Goal: Information Seeking & Learning: Learn about a topic

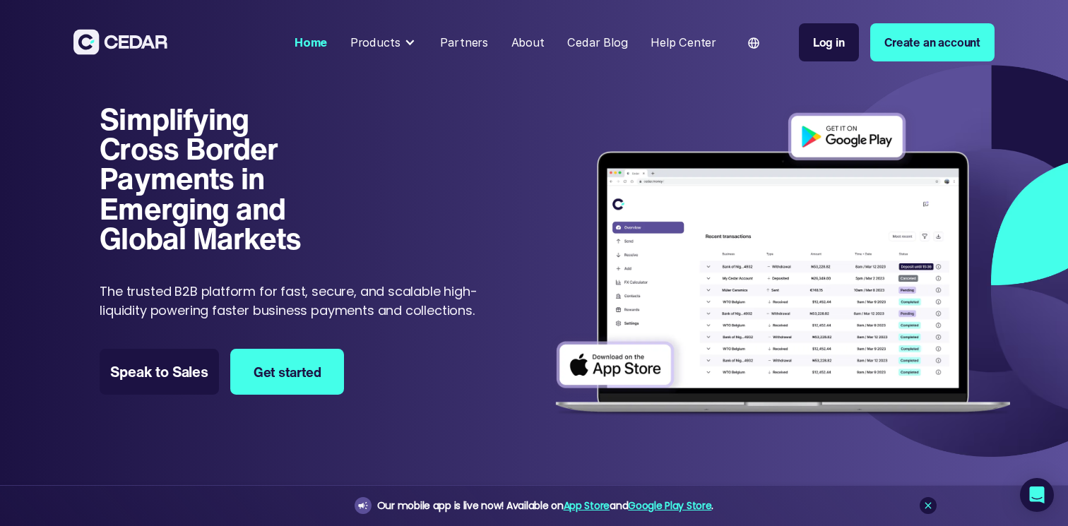
click at [531, 47] on div "About" at bounding box center [528, 42] width 33 height 17
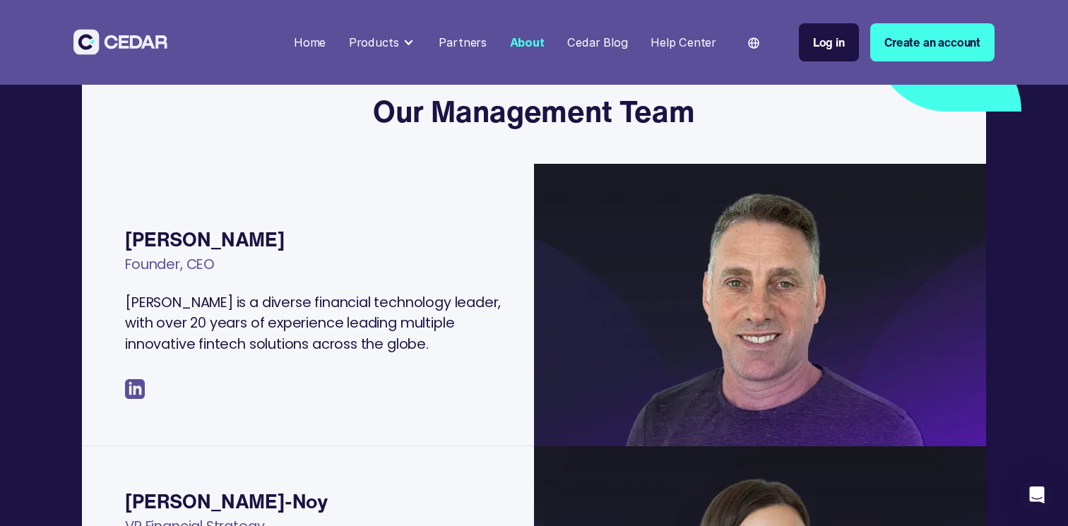
scroll to position [283, 0]
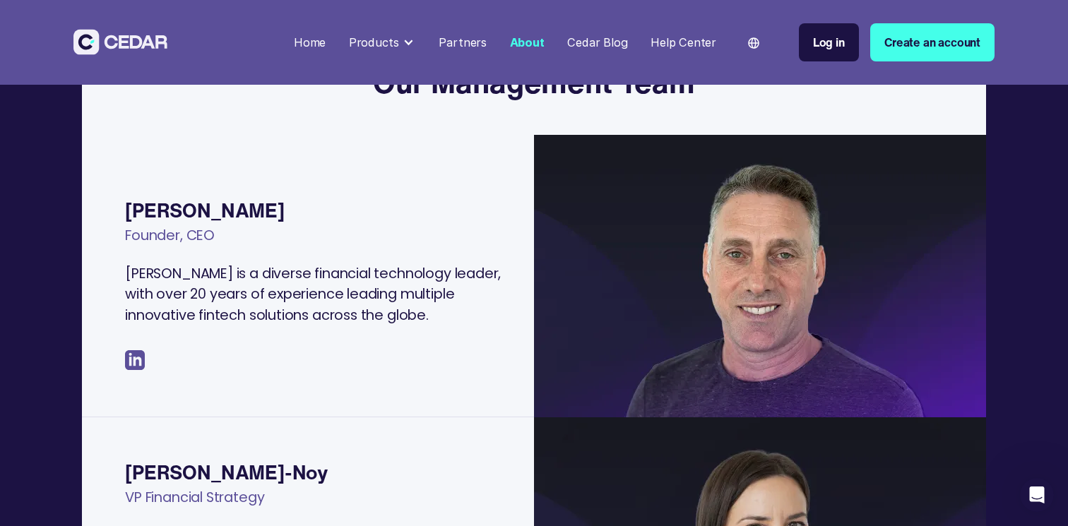
click at [140, 360] on img at bounding box center [135, 360] width 20 height 20
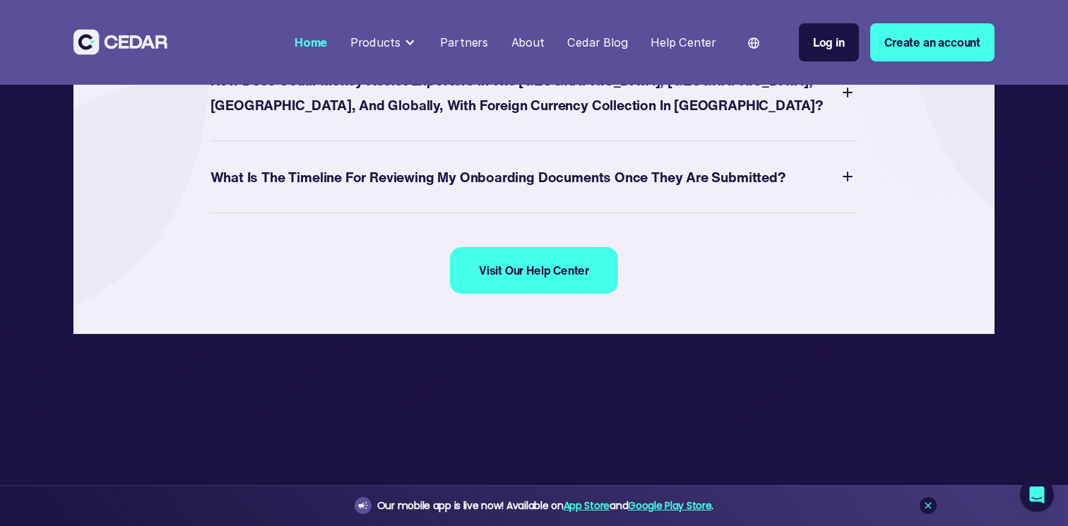
scroll to position [5589, 0]
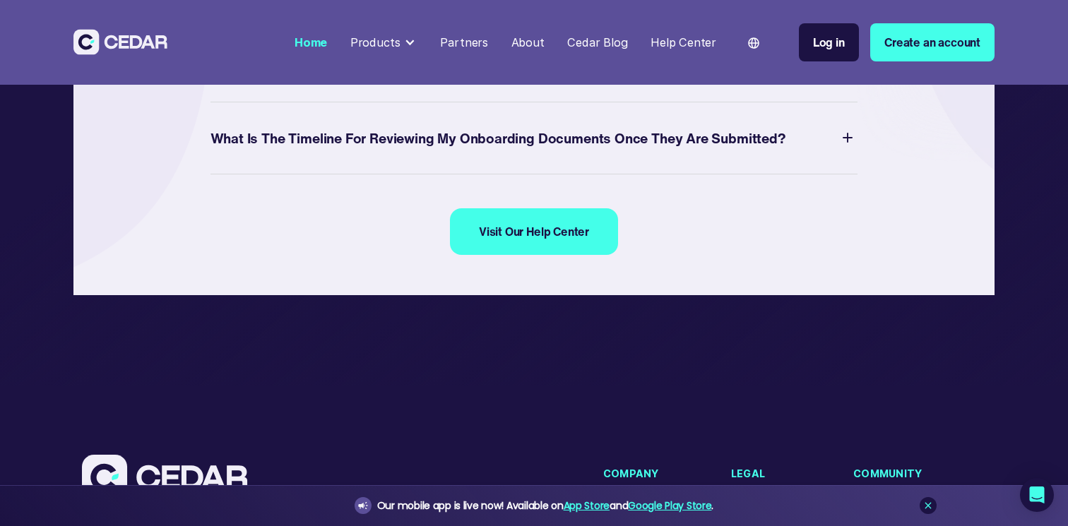
click at [826, 153] on div "What Is The Timeline for Reviewing My Onboarding Documents Once They are Submit…" at bounding box center [535, 138] width 648 height 30
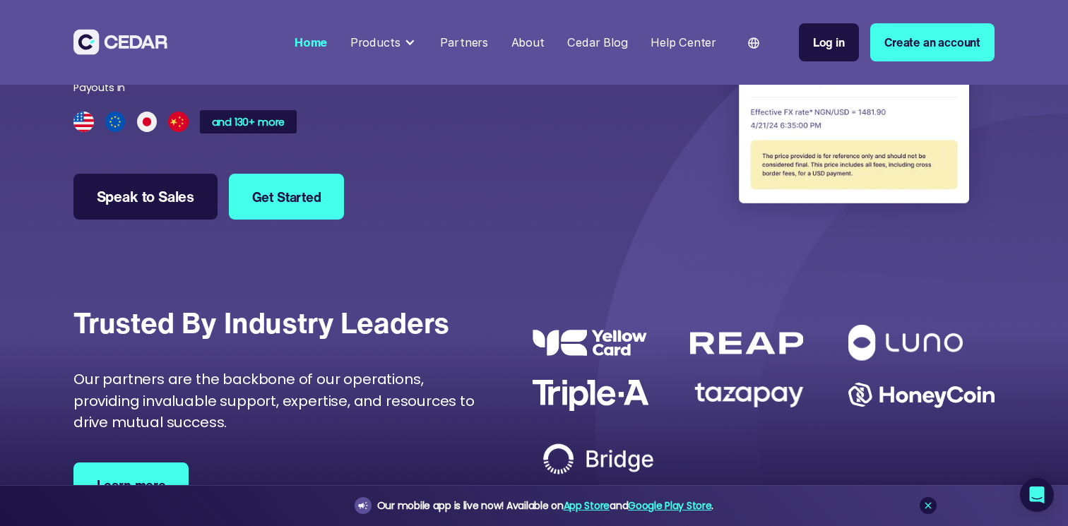
scroll to position [4004, 0]
